Goal: Book appointment/travel/reservation

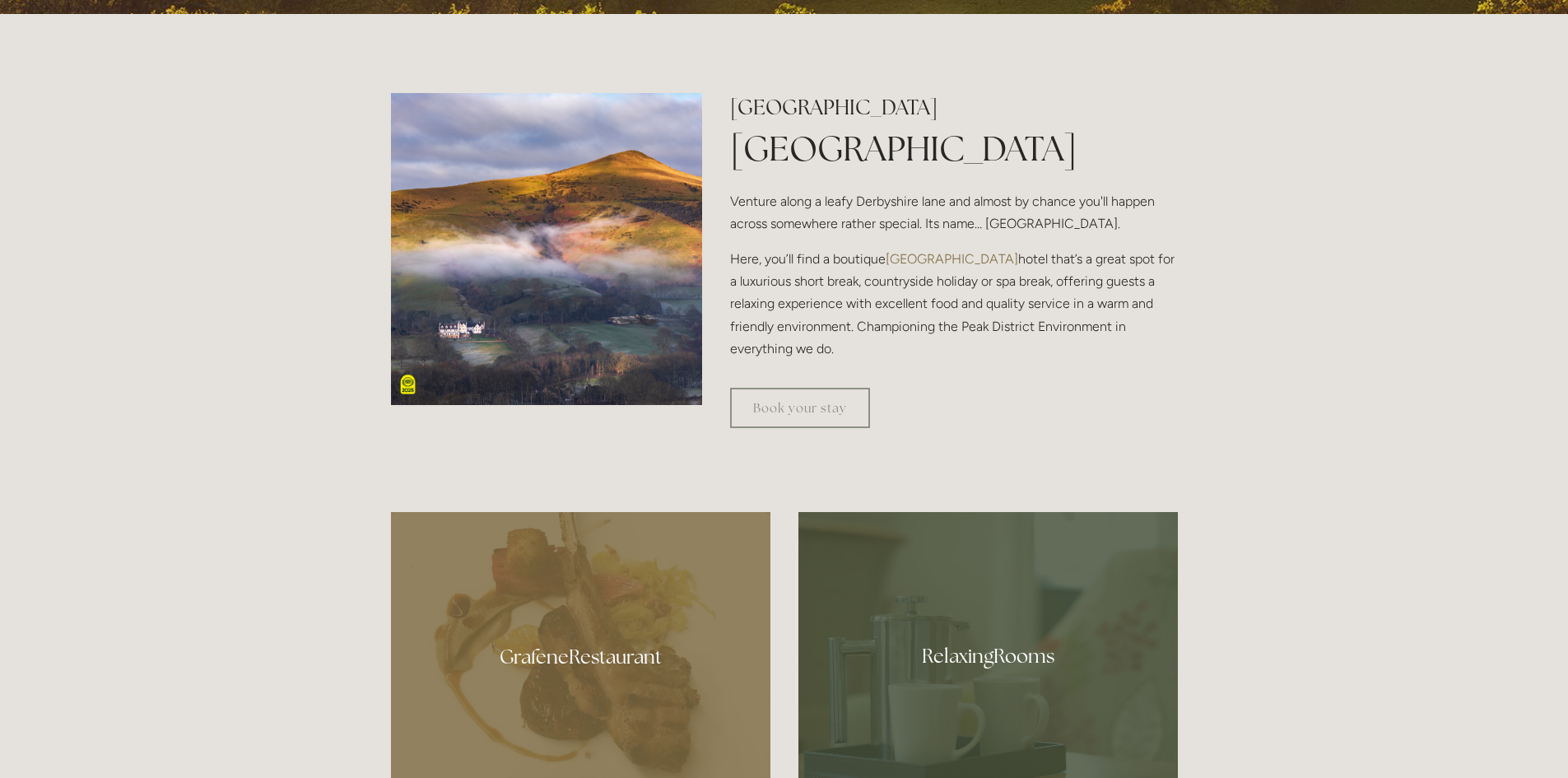
scroll to position [577, 0]
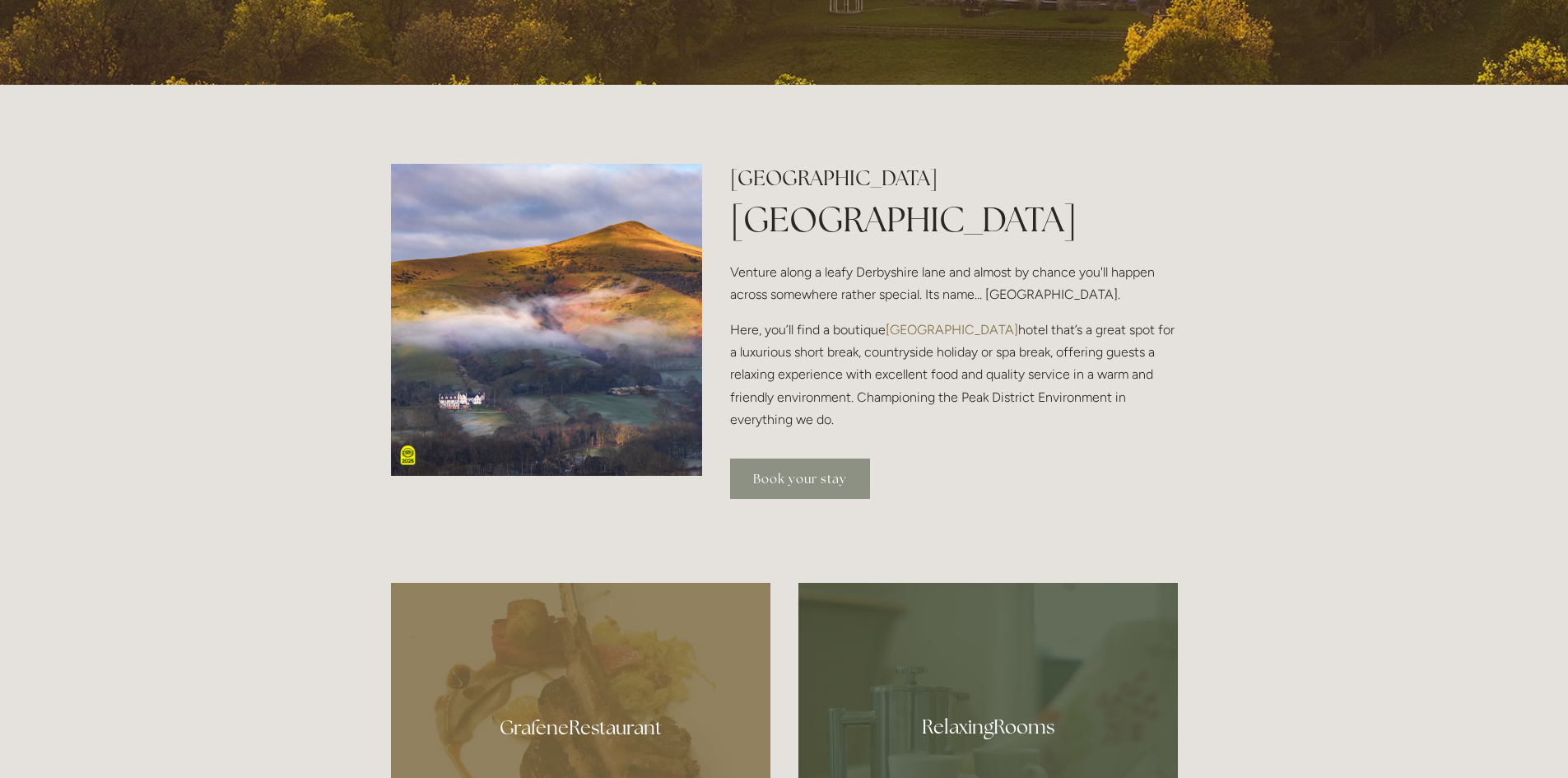
click at [842, 486] on link "Book your stay" at bounding box center [800, 479] width 140 height 40
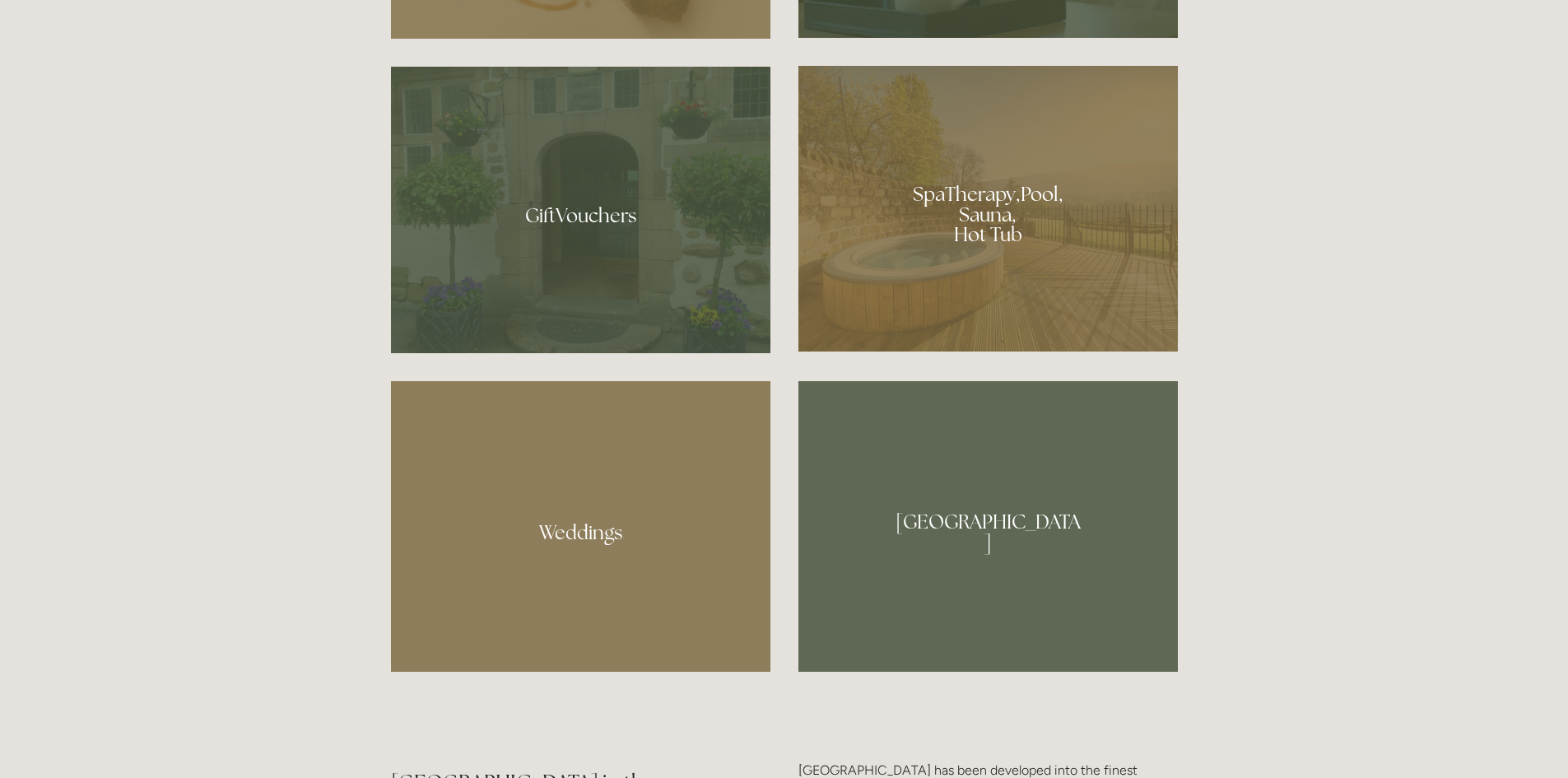
scroll to position [1400, 0]
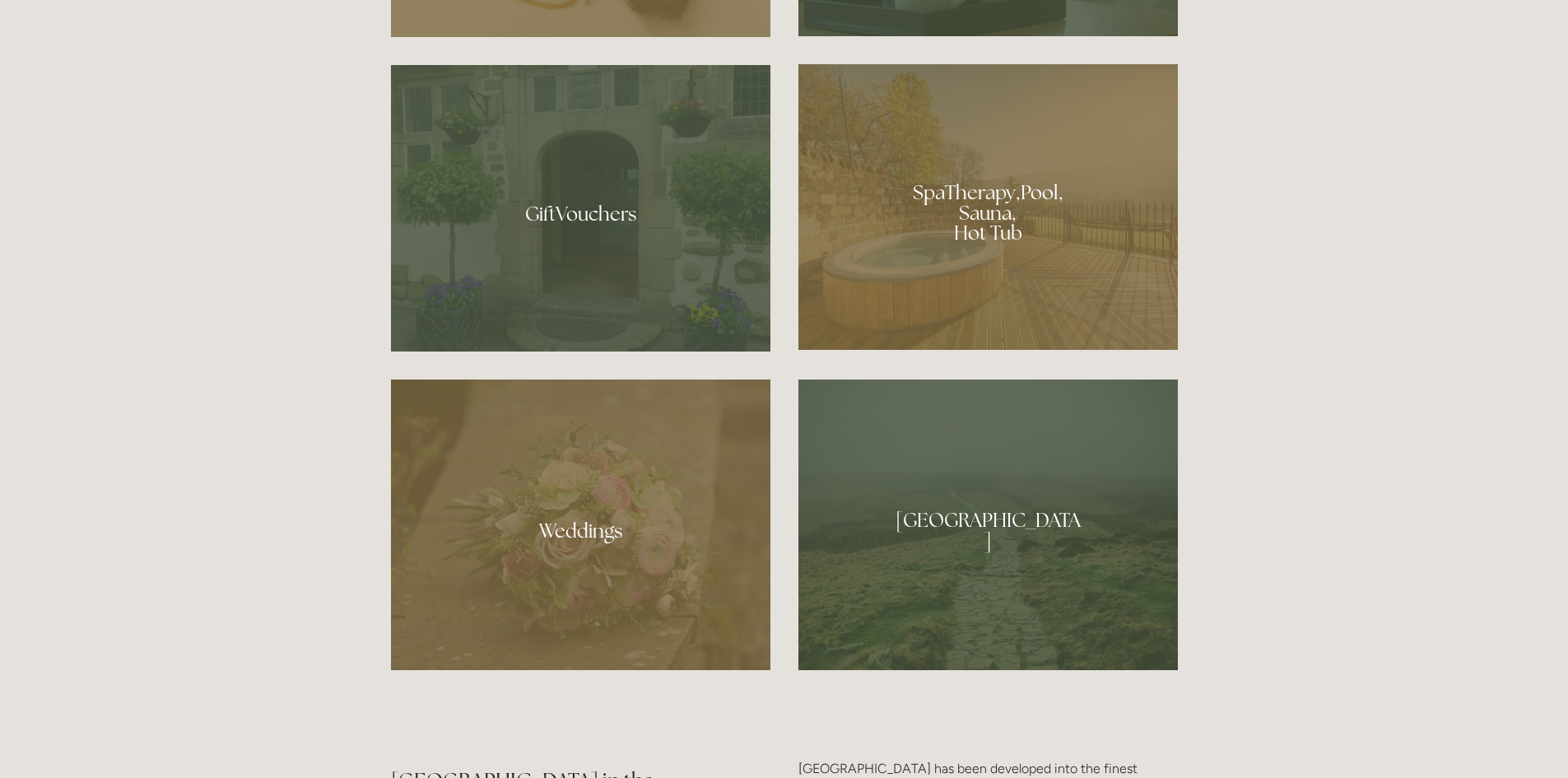
click at [1117, 219] on div at bounding box center [989, 207] width 380 height 286
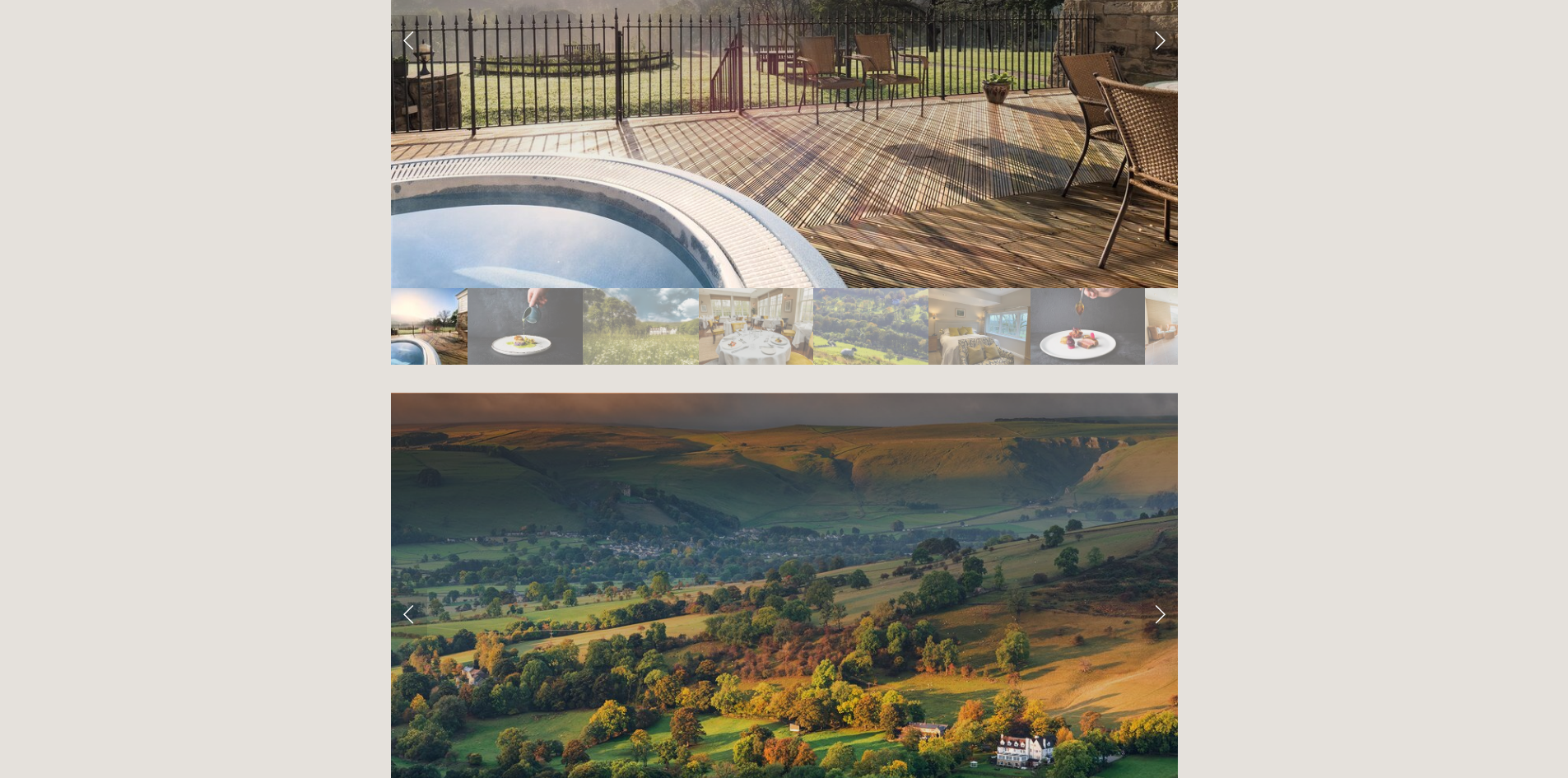
scroll to position [3049, 0]
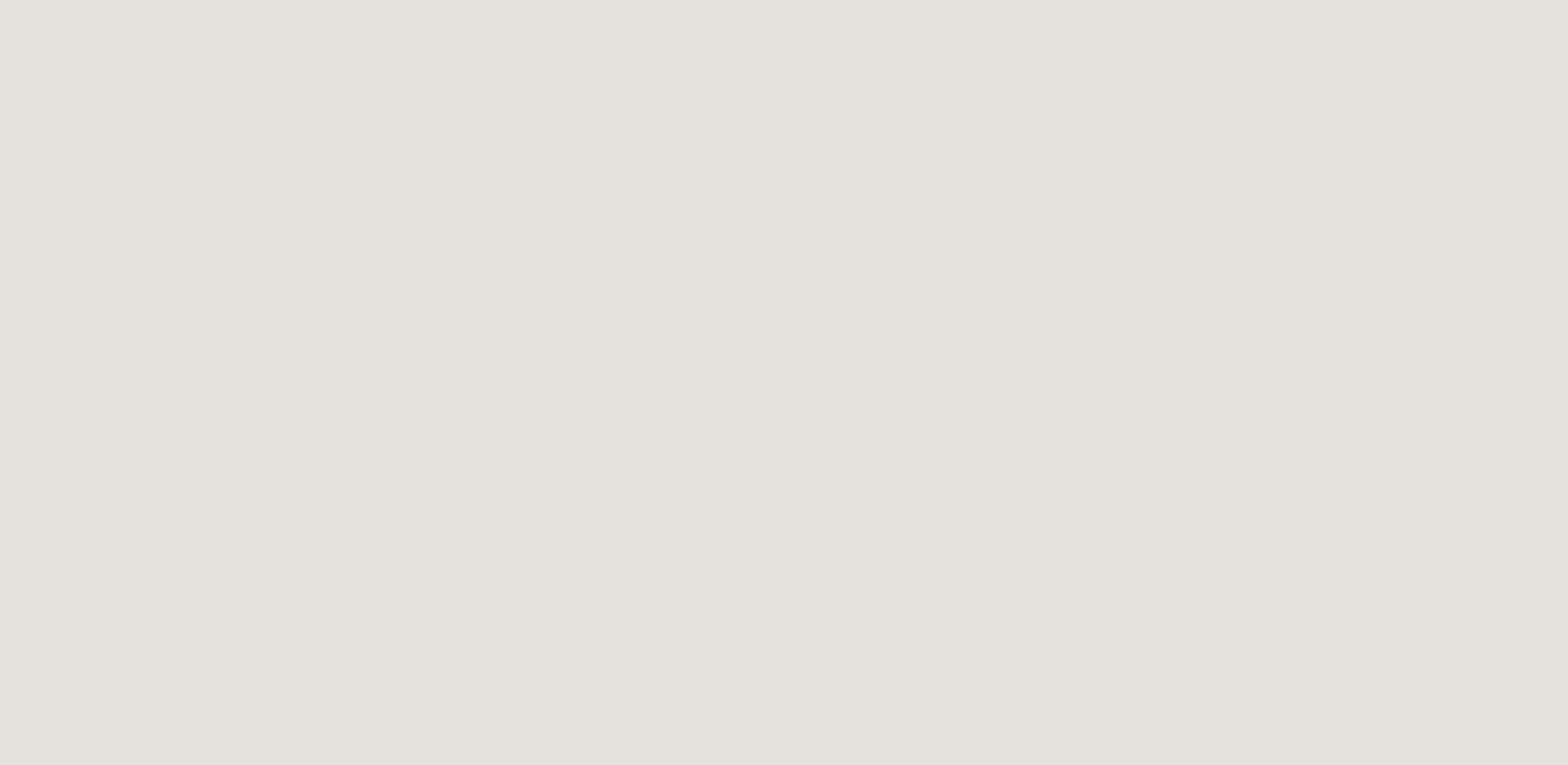
scroll to position [8, 0]
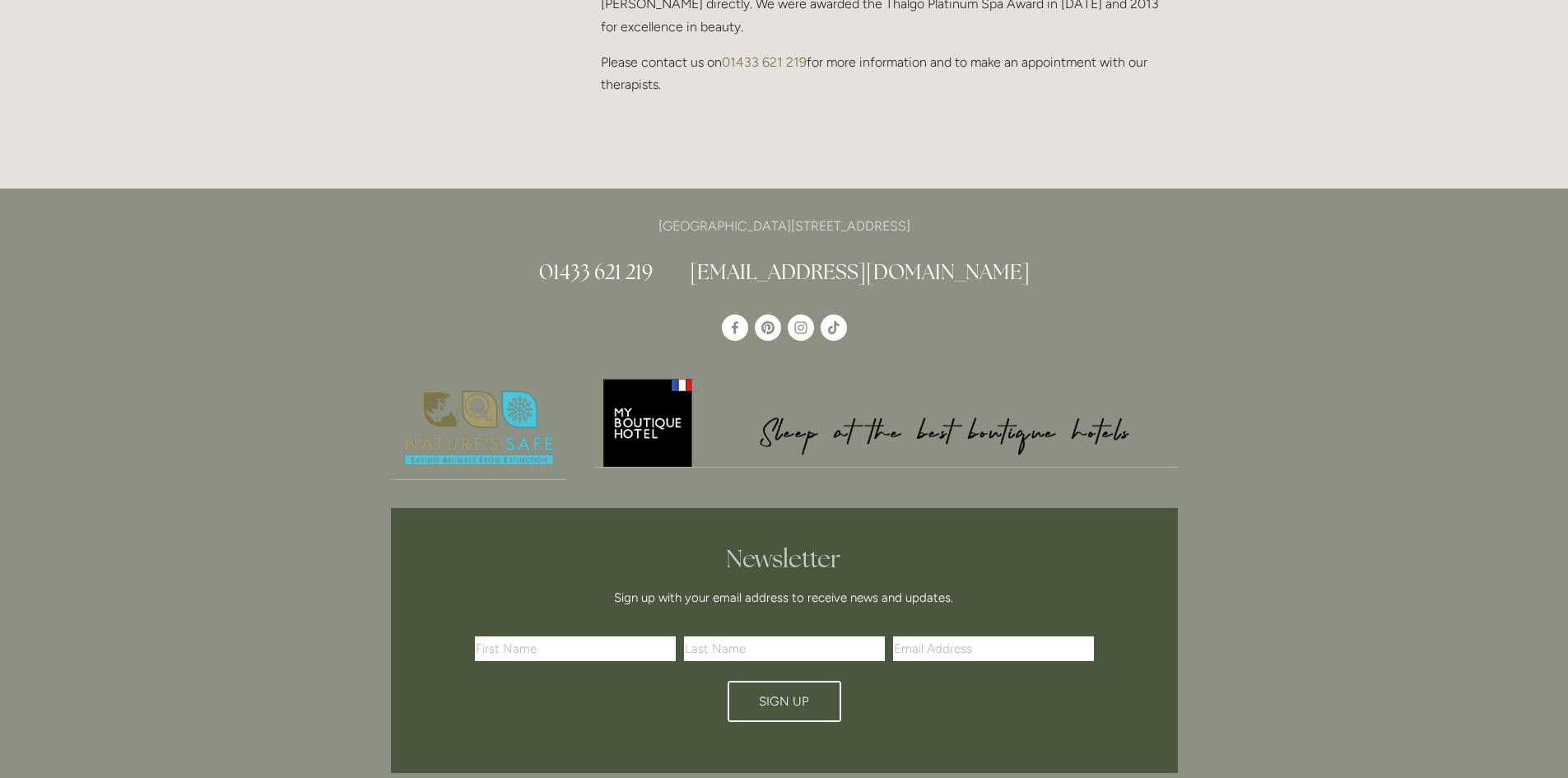
scroll to position [1769, 0]
